Goal: Task Accomplishment & Management: Complete application form

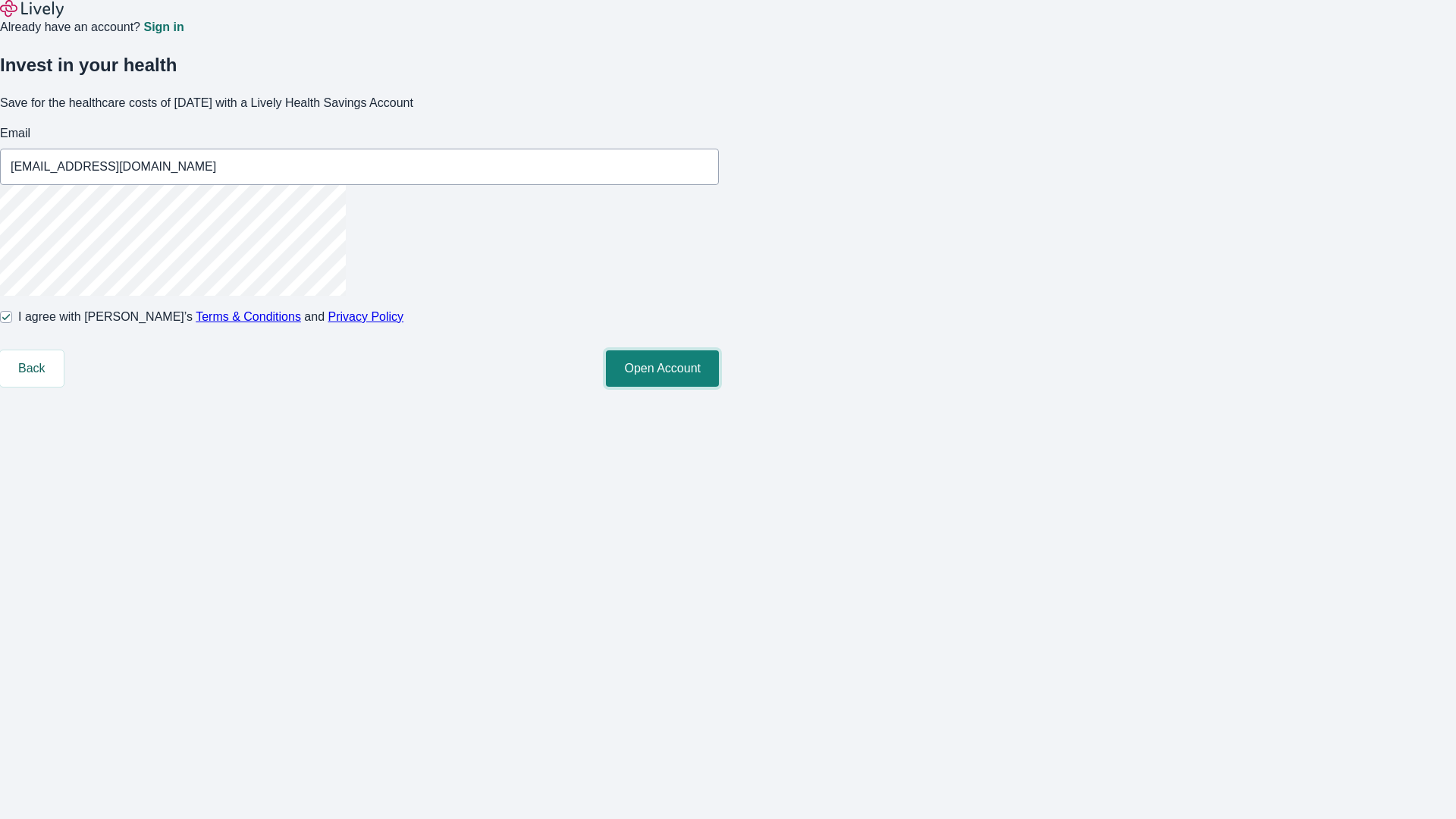
click at [719, 386] on button "Open Account" at bounding box center [662, 368] width 113 height 36
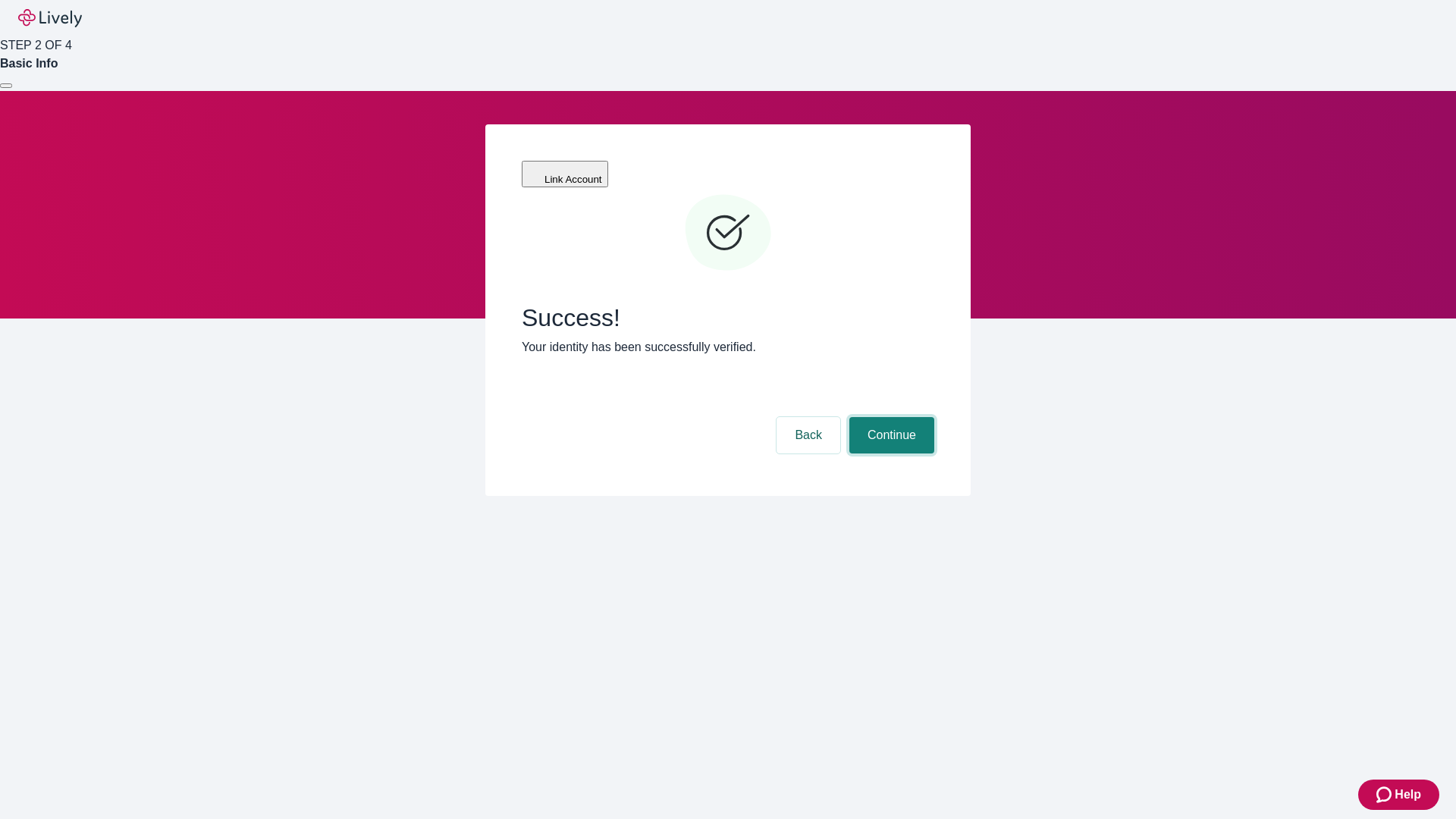
click at [889, 417] on button "Continue" at bounding box center [892, 435] width 85 height 36
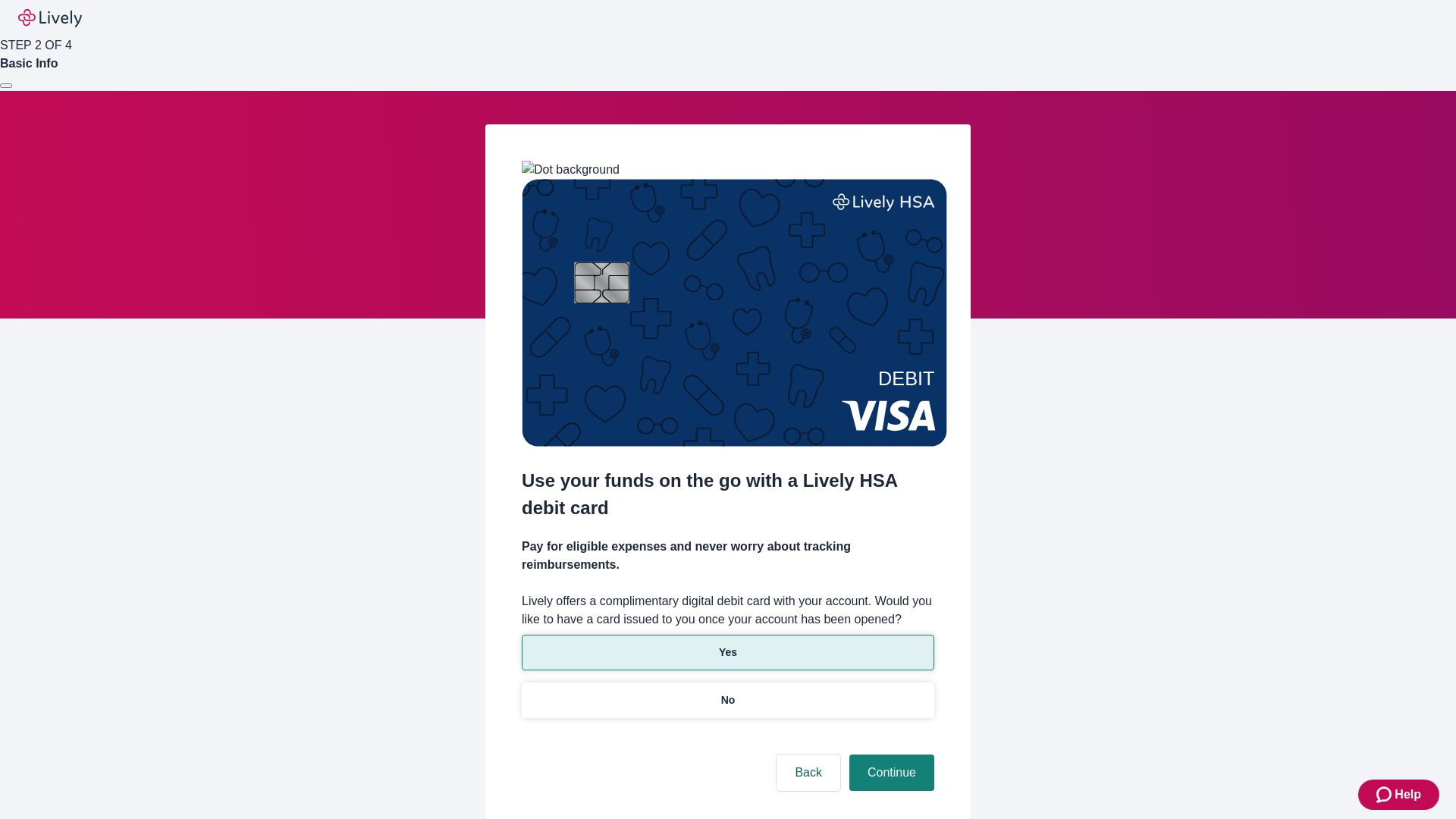
click at [728, 645] on p "Yes" at bounding box center [728, 653] width 18 height 16
click at [889, 755] on button "Continue" at bounding box center [892, 773] width 85 height 36
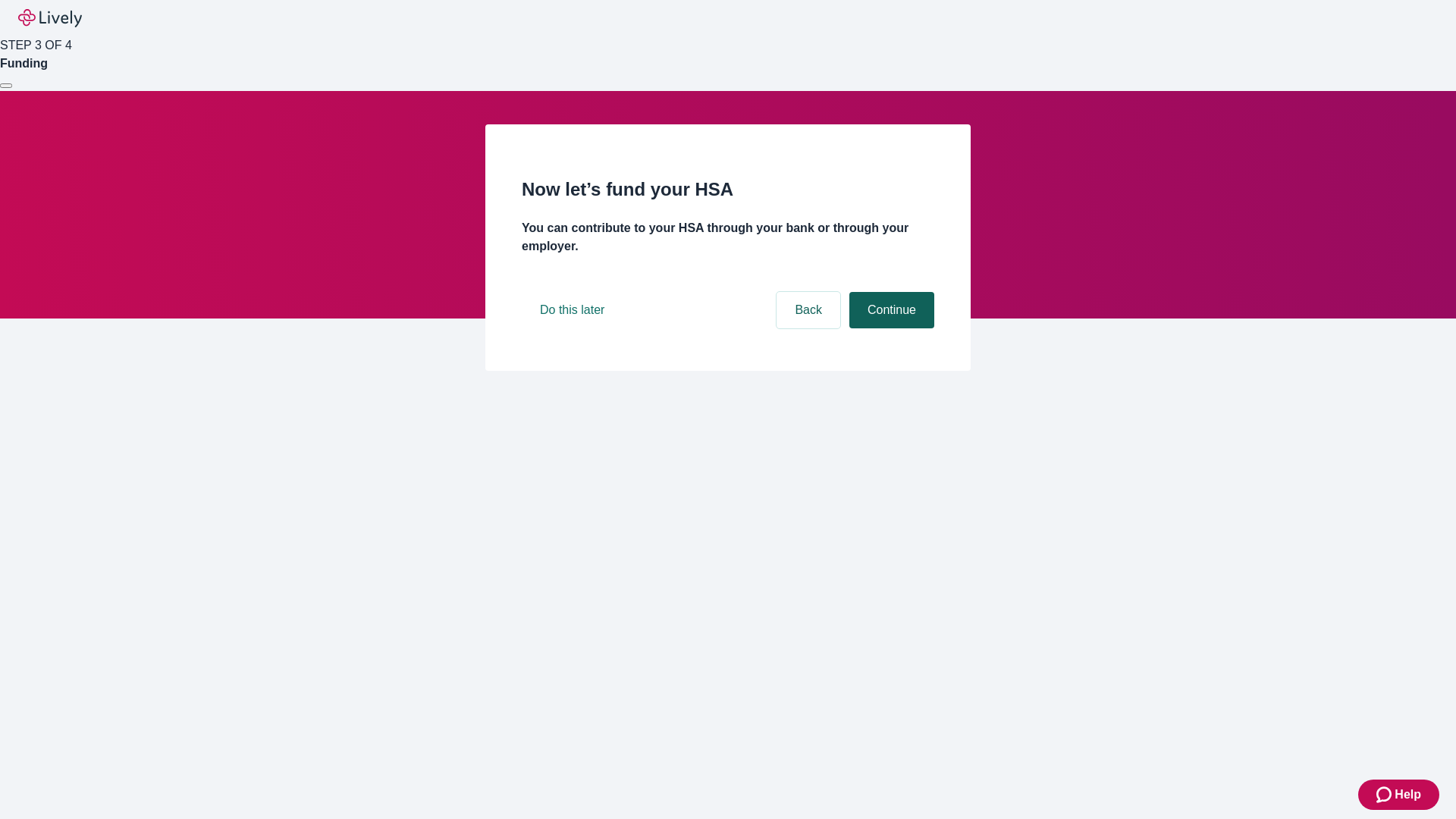
click at [889, 329] on button "Continue" at bounding box center [892, 310] width 85 height 36
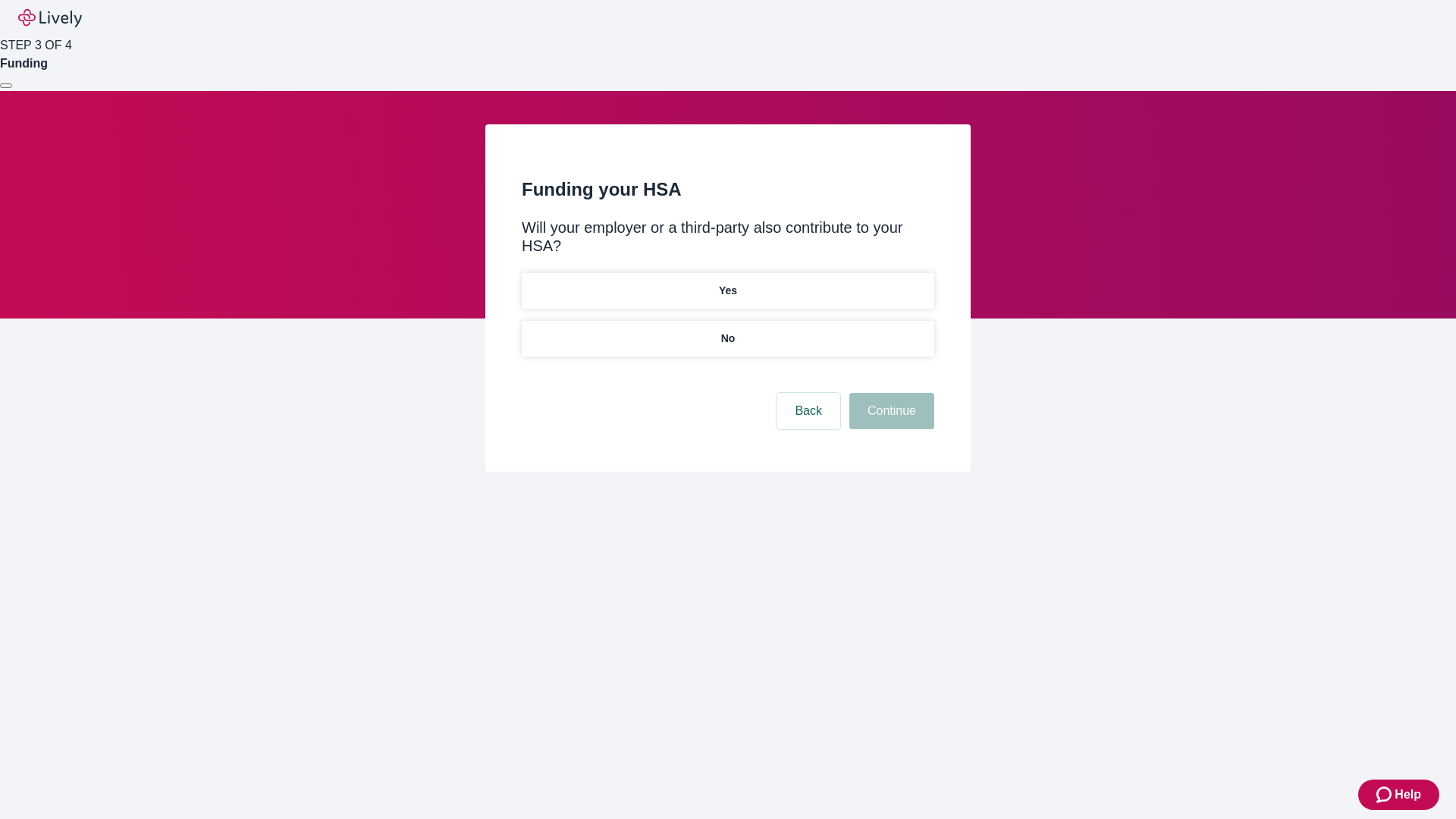
click at [728, 330] on p "No" at bounding box center [728, 339] width 14 height 16
click at [889, 393] on button "Continue" at bounding box center [892, 411] width 85 height 36
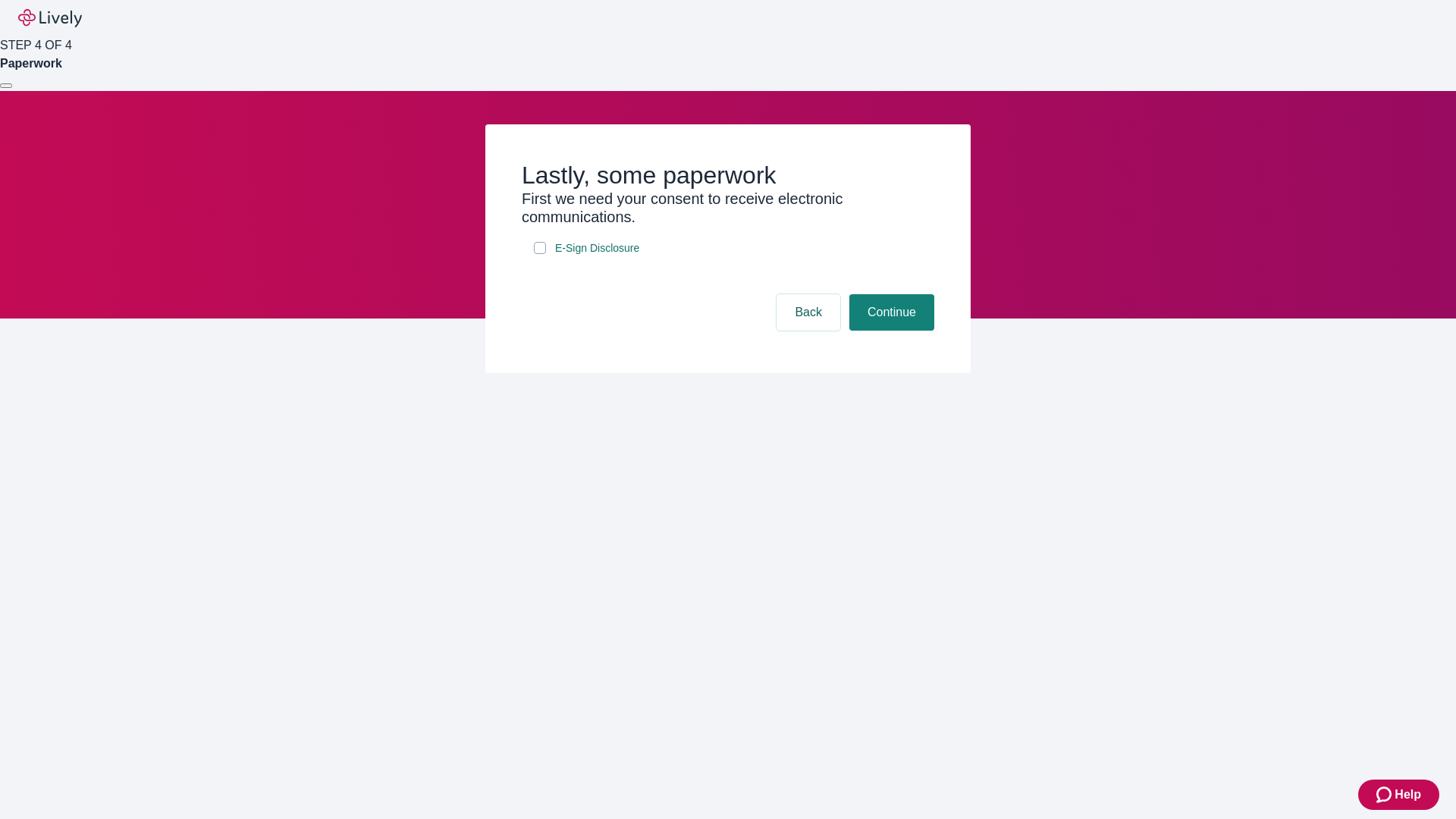
click at [540, 254] on input "E-Sign Disclosure" at bounding box center [539, 247] width 12 height 12
checkbox input "true"
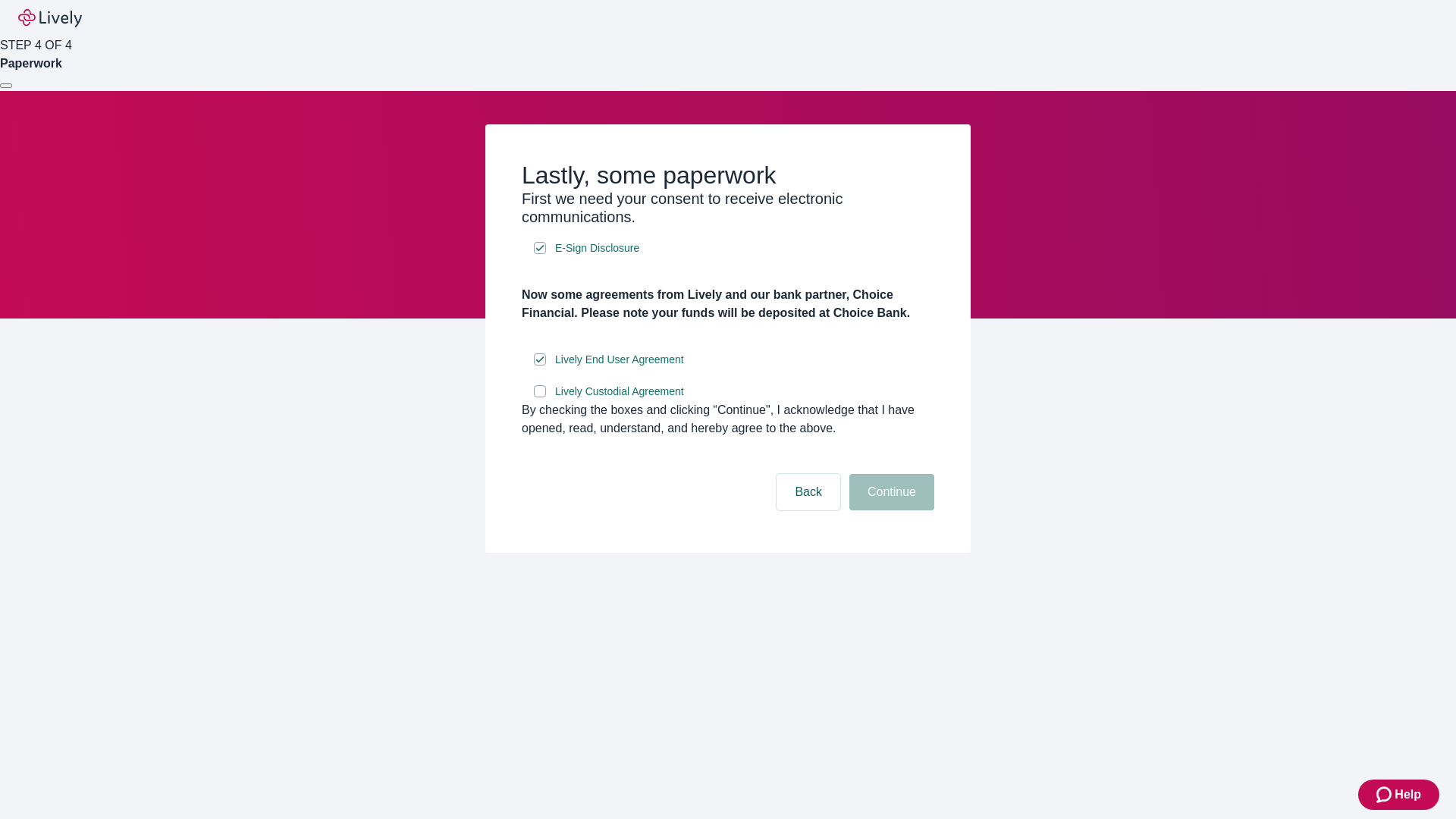
click at [540, 397] on input "Lively Custodial Agreement" at bounding box center [539, 391] width 12 height 12
checkbox input "true"
click at [889, 510] on button "Continue" at bounding box center [892, 492] width 85 height 36
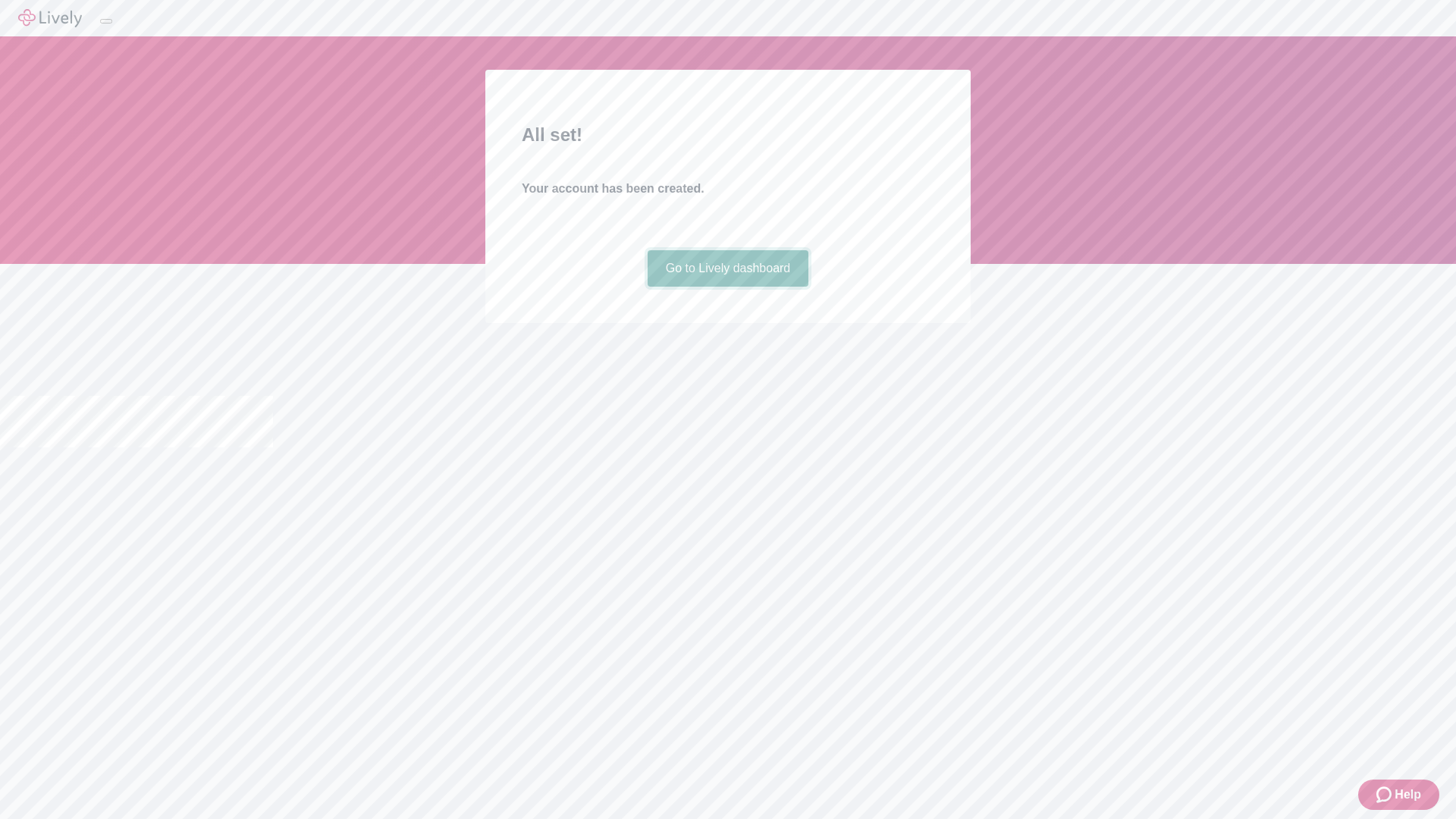
click at [728, 287] on link "Go to Lively dashboard" at bounding box center [728, 268] width 162 height 36
